Goal: Task Accomplishment & Management: Manage account settings

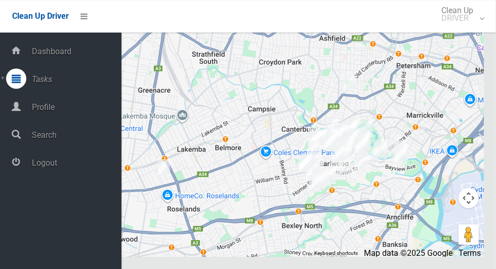
scroll to position [5845, 0]
click at [32, 164] on span "Logout" at bounding box center [75, 163] width 93 height 10
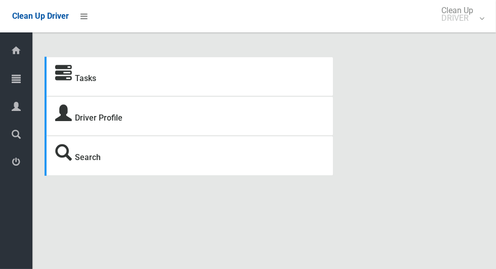
click at [12, 81] on icon at bounding box center [16, 78] width 9 height 20
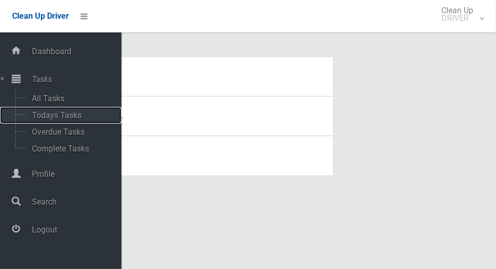
click at [32, 120] on span "Todays Tasks" at bounding box center [71, 115] width 84 height 10
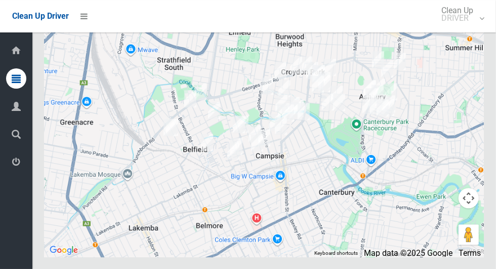
scroll to position [5750, 0]
